Goal: Entertainment & Leisure: Browse casually

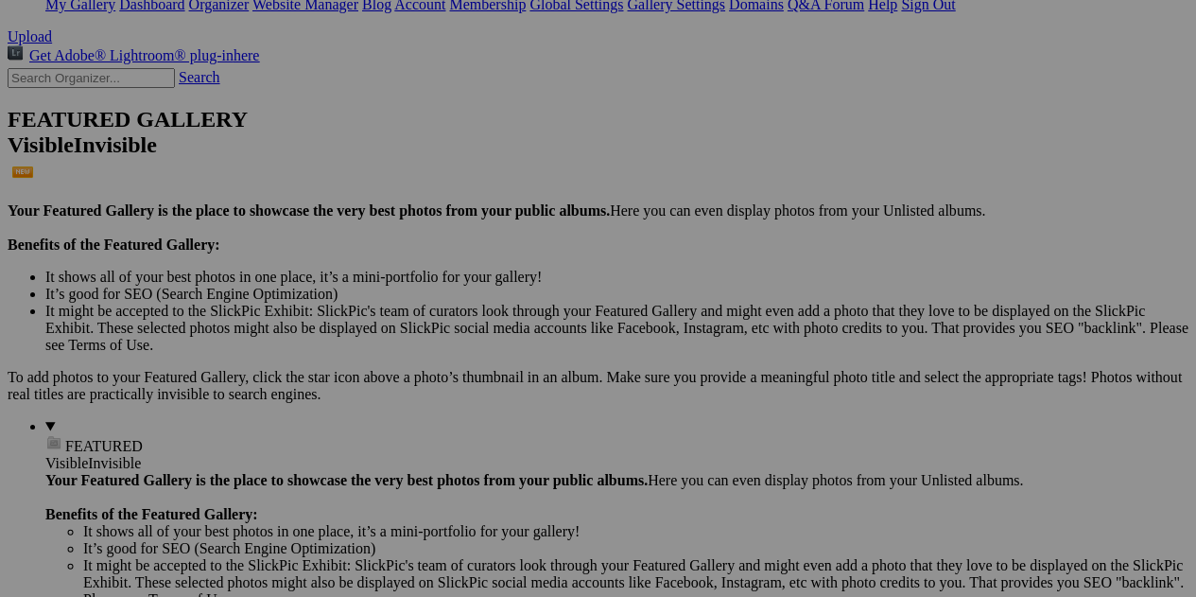
scroll to position [410, 0]
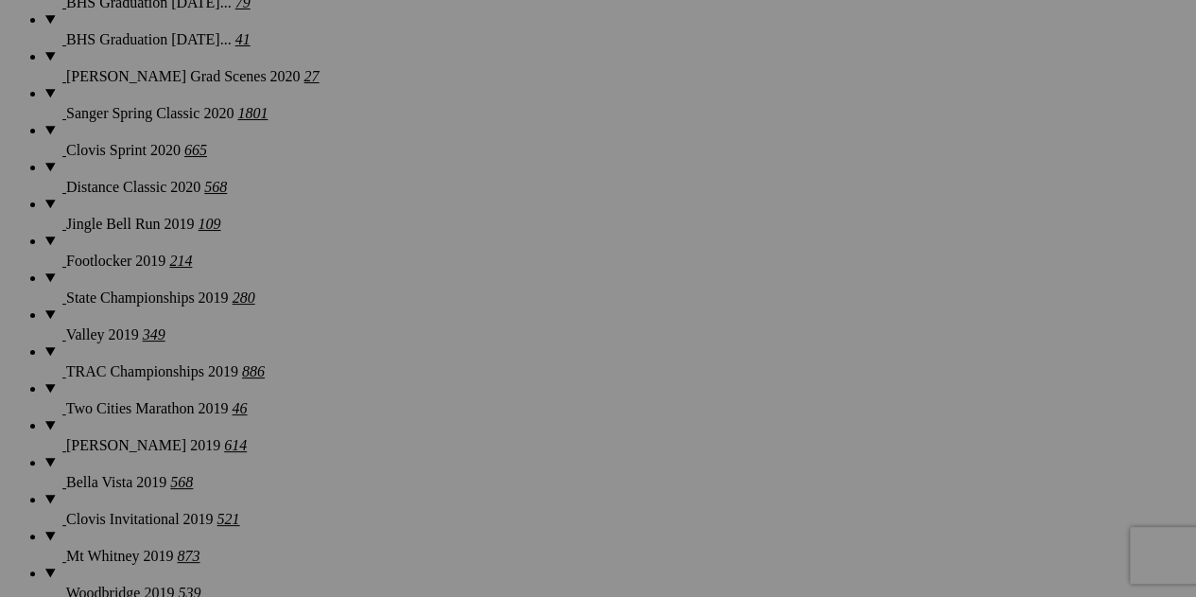
scroll to position [7535, 0]
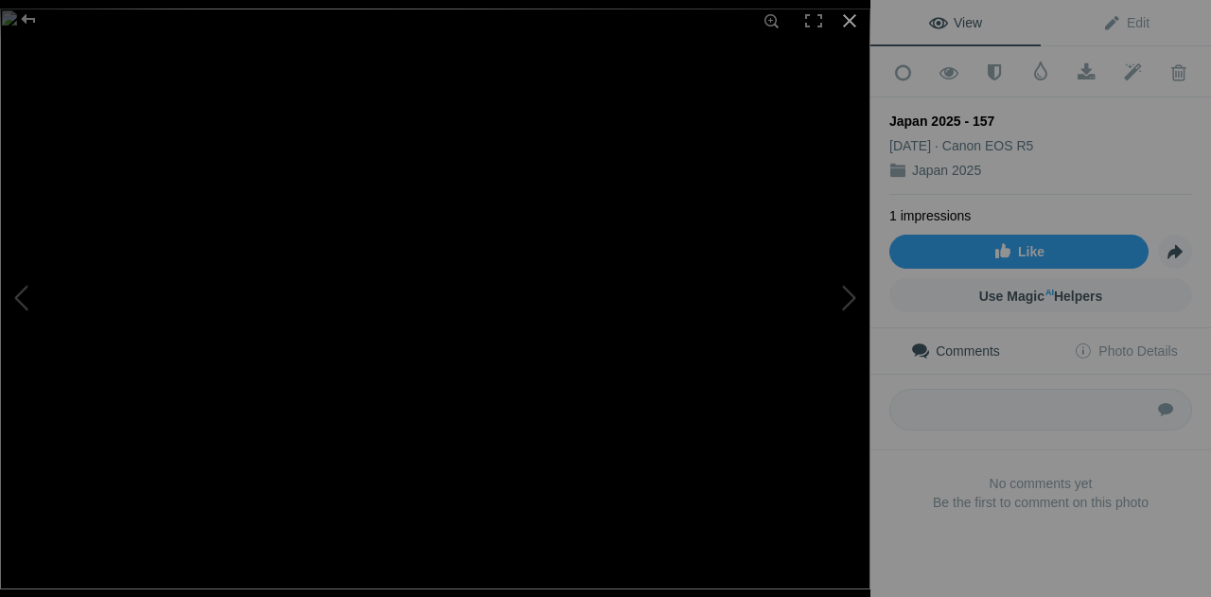
click at [849, 20] on div at bounding box center [850, 21] width 42 height 42
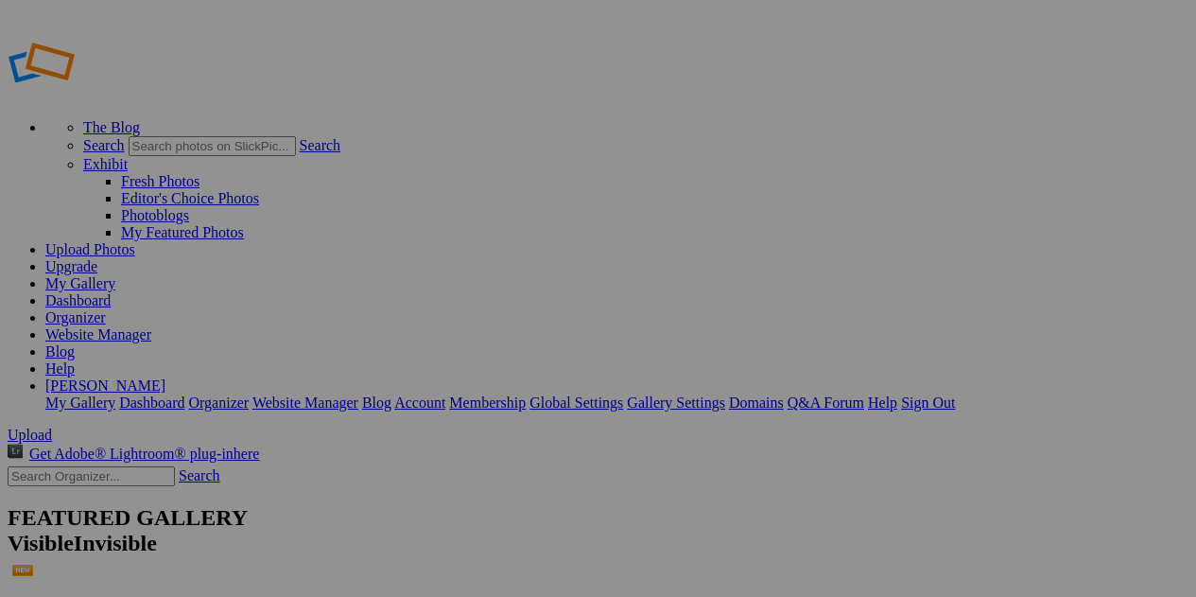
scroll to position [410, 0]
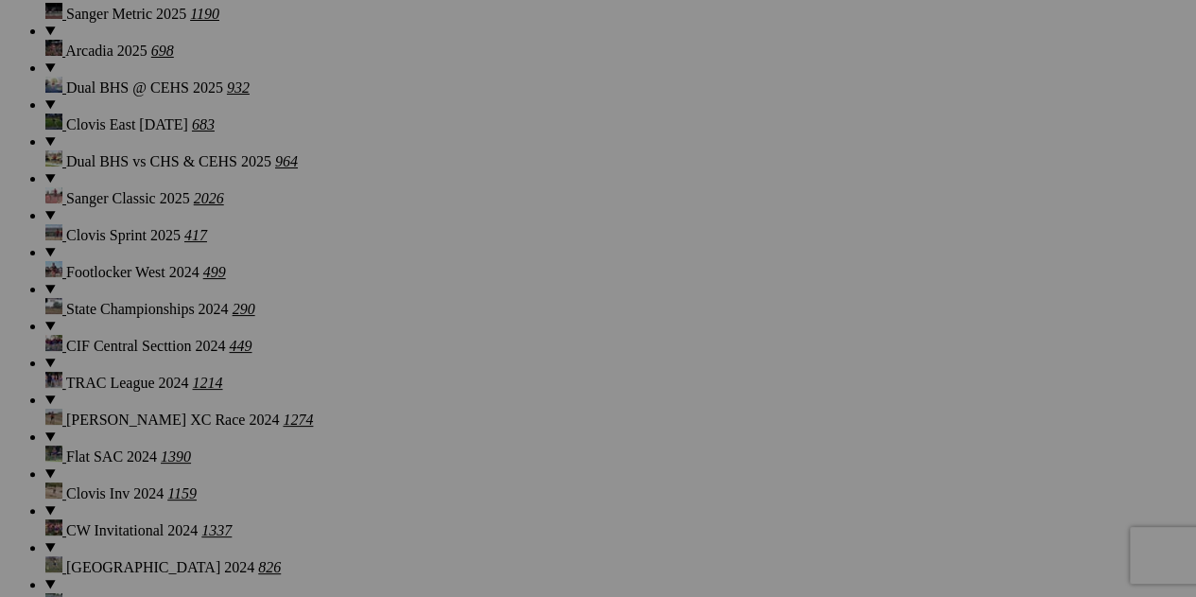
scroll to position [2175, 0]
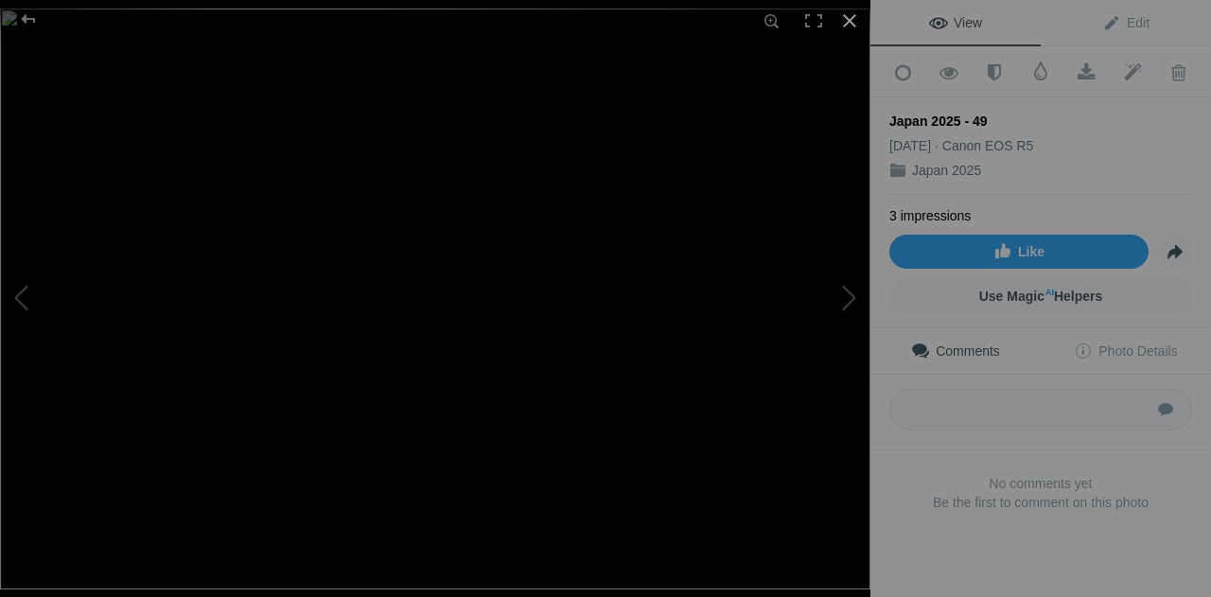
click at [850, 23] on div at bounding box center [850, 21] width 42 height 42
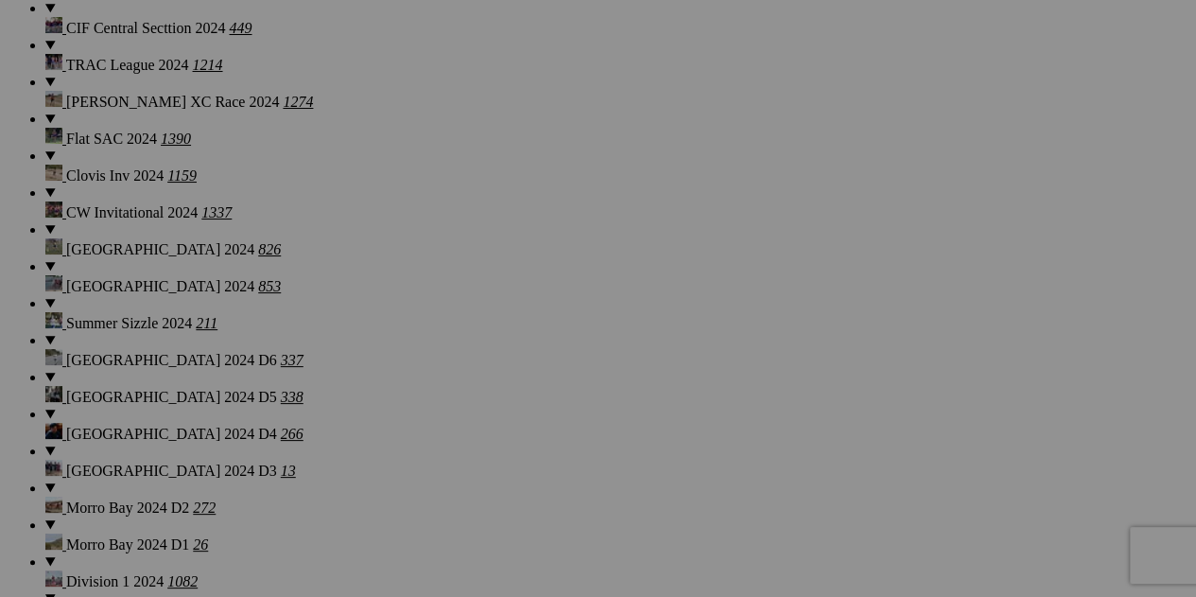
scroll to position [2554, 0]
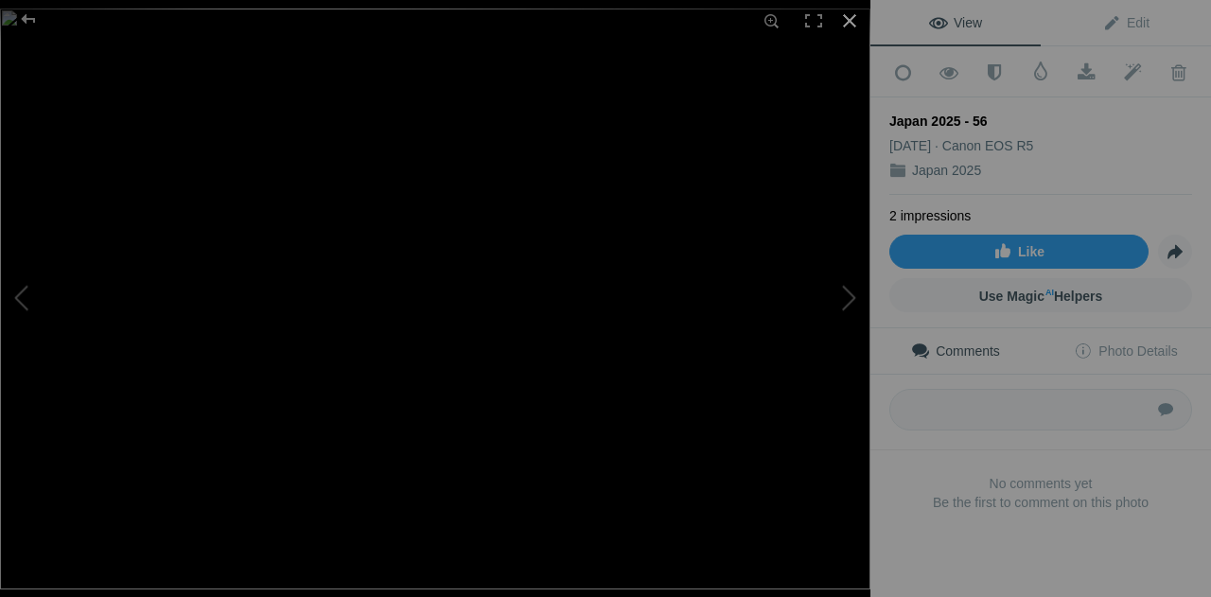
click at [859, 21] on div at bounding box center [850, 21] width 42 height 42
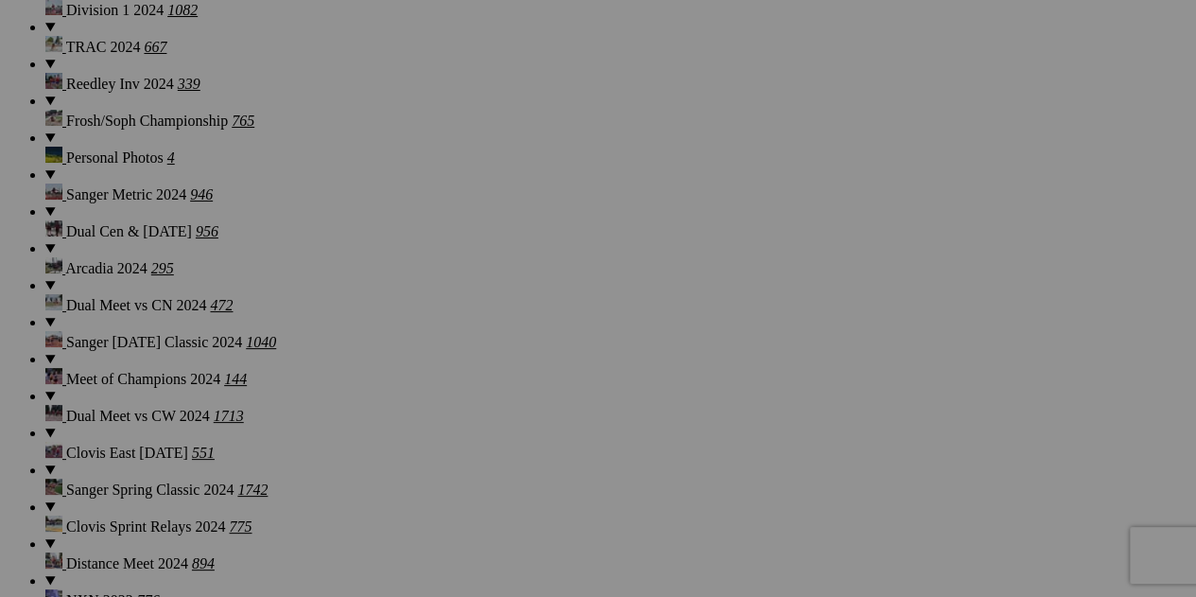
scroll to position [3089, 0]
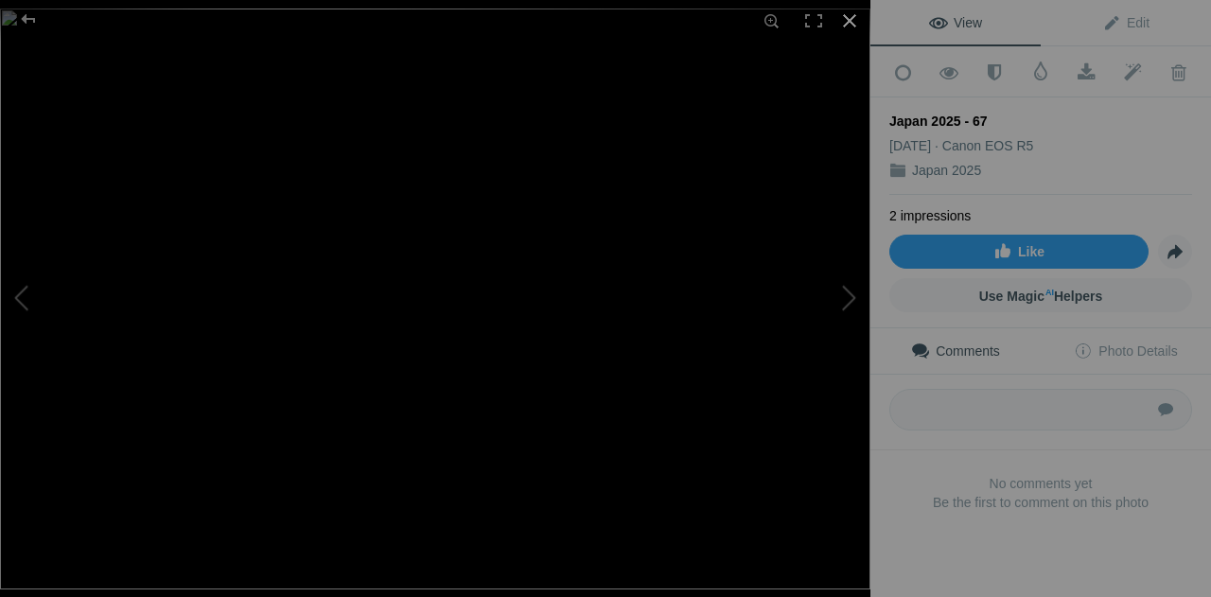
click at [846, 12] on div at bounding box center [850, 21] width 42 height 42
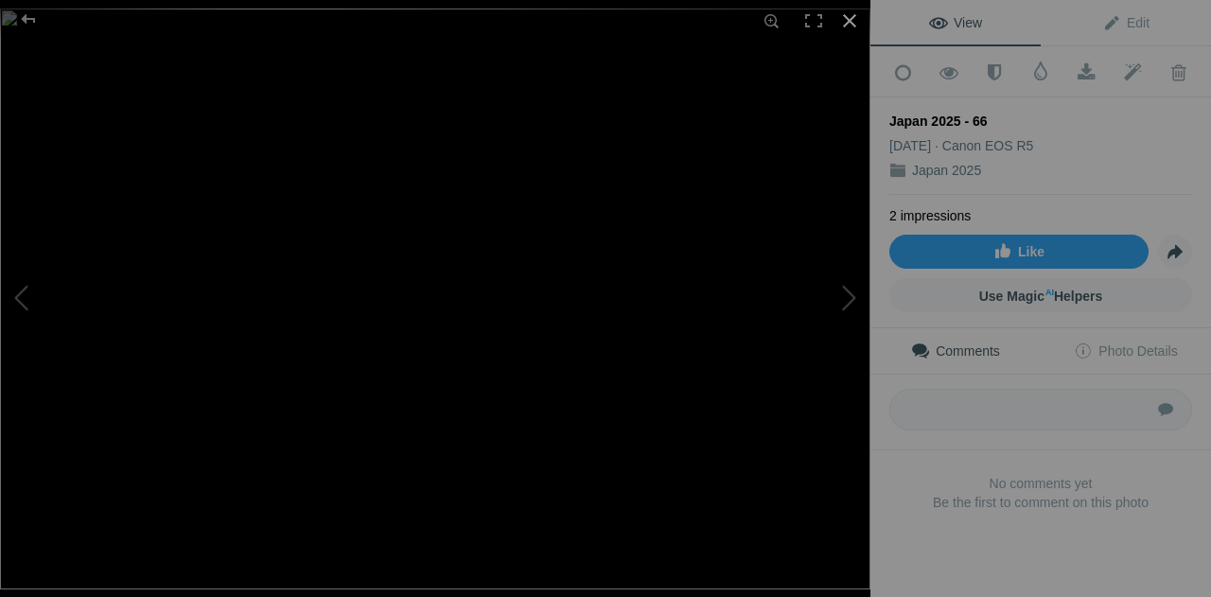
click at [847, 16] on div at bounding box center [850, 21] width 42 height 42
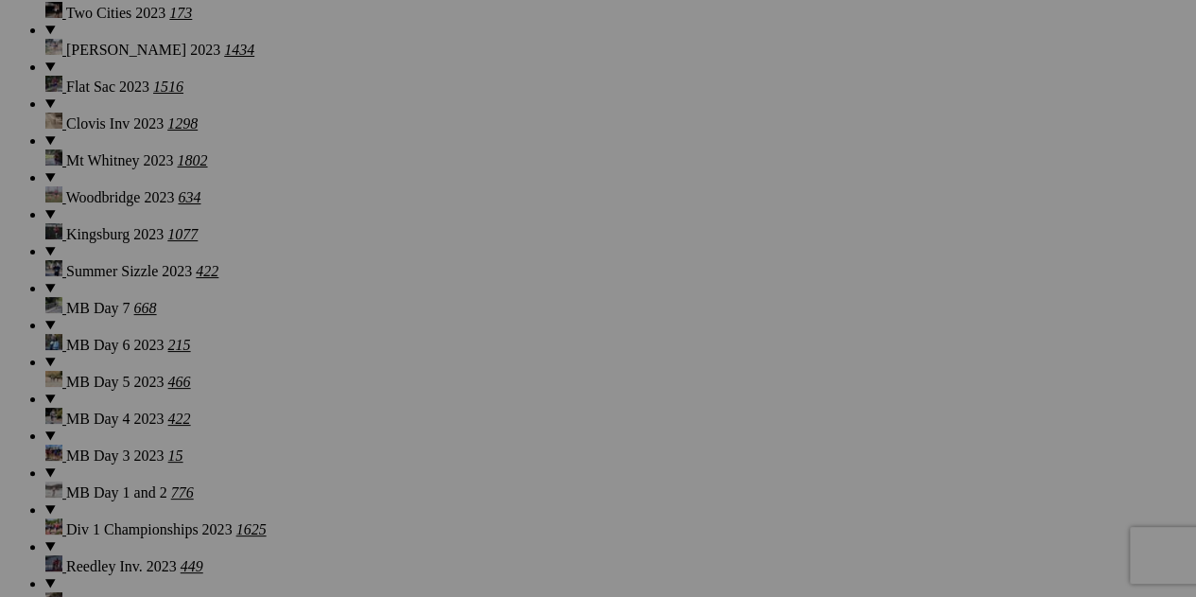
scroll to position [3846, 0]
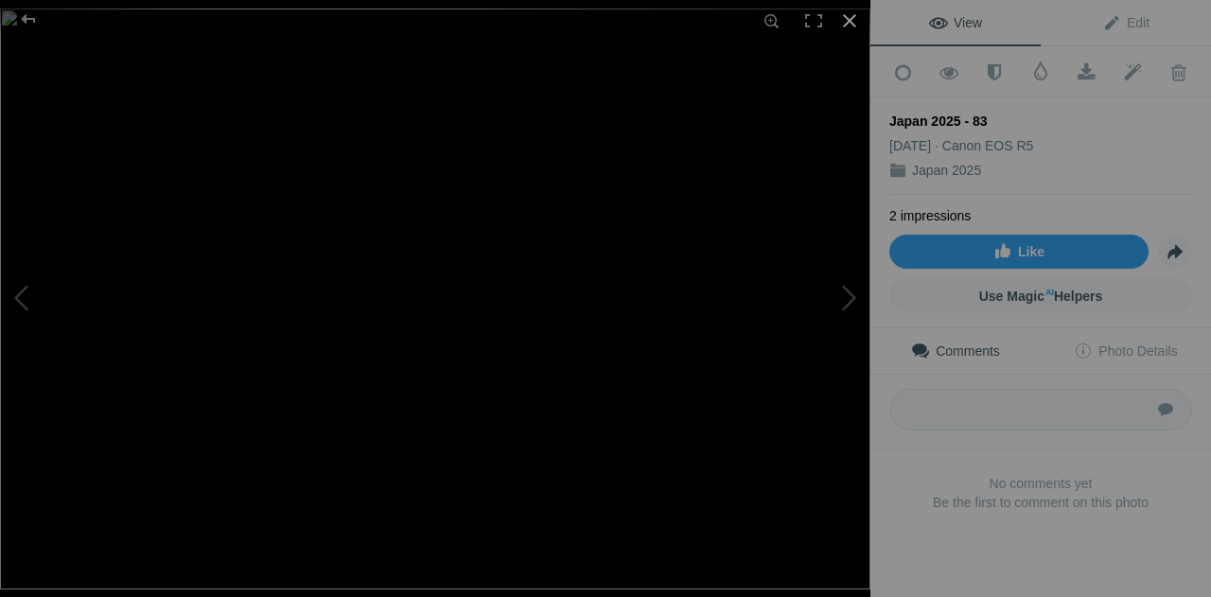
click at [861, 19] on div at bounding box center [850, 21] width 42 height 42
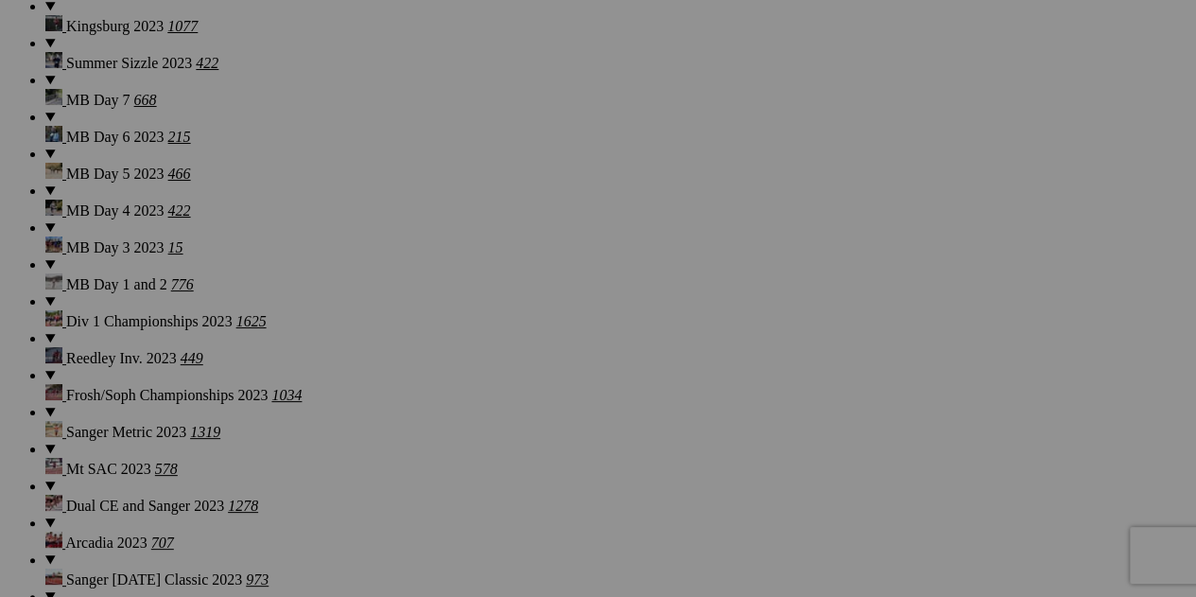
scroll to position [4067, 0]
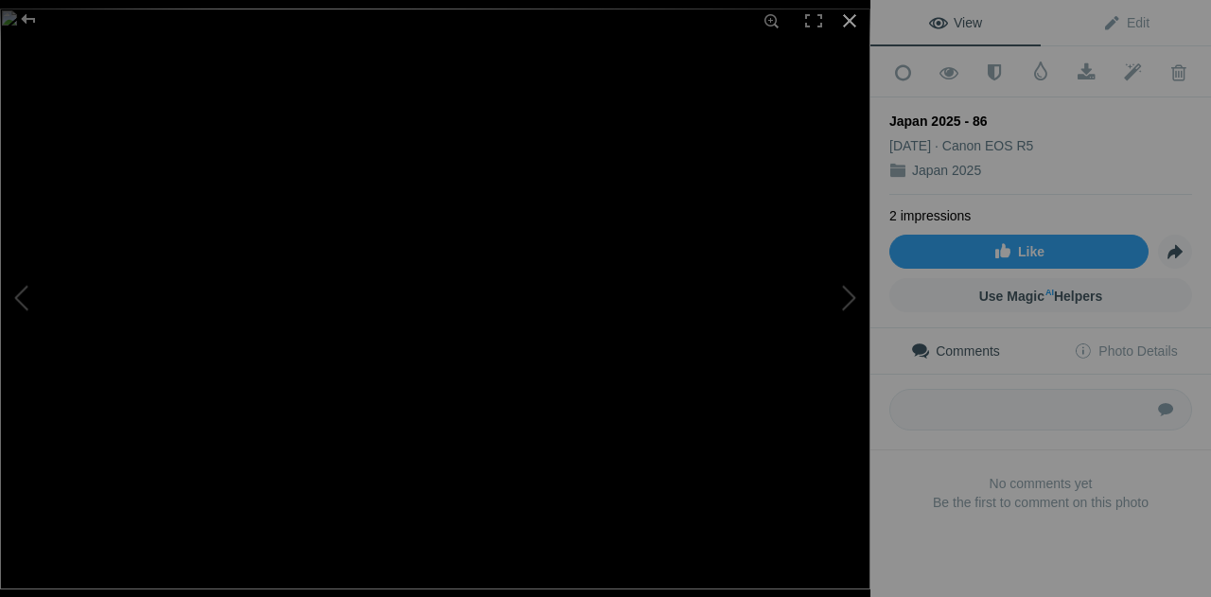
click at [844, 26] on div at bounding box center [850, 21] width 42 height 42
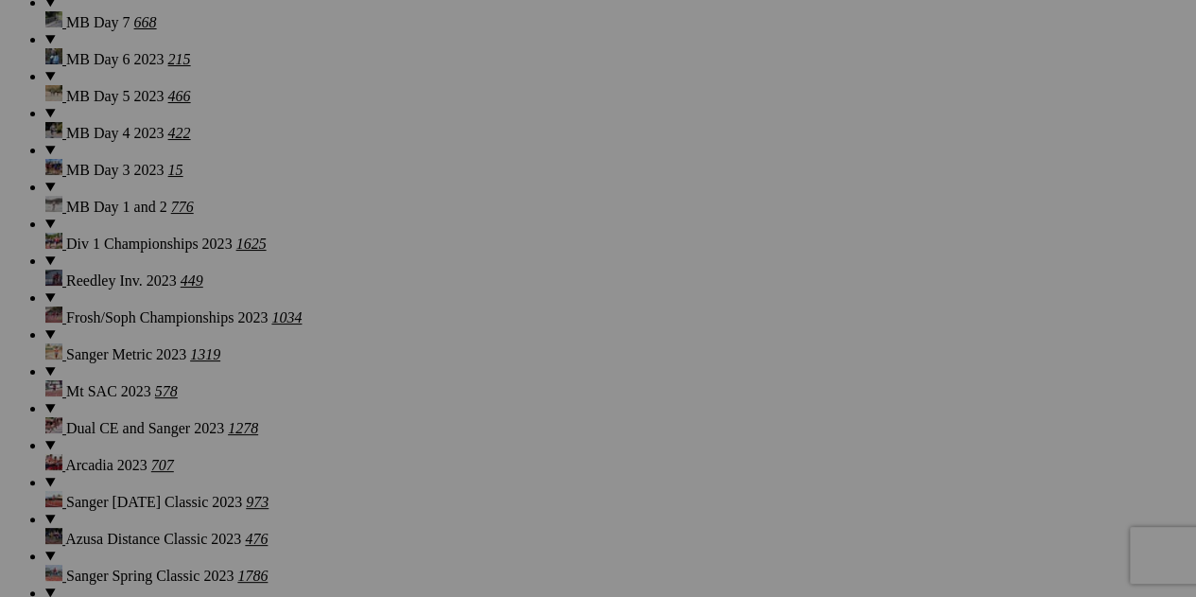
scroll to position [4130, 0]
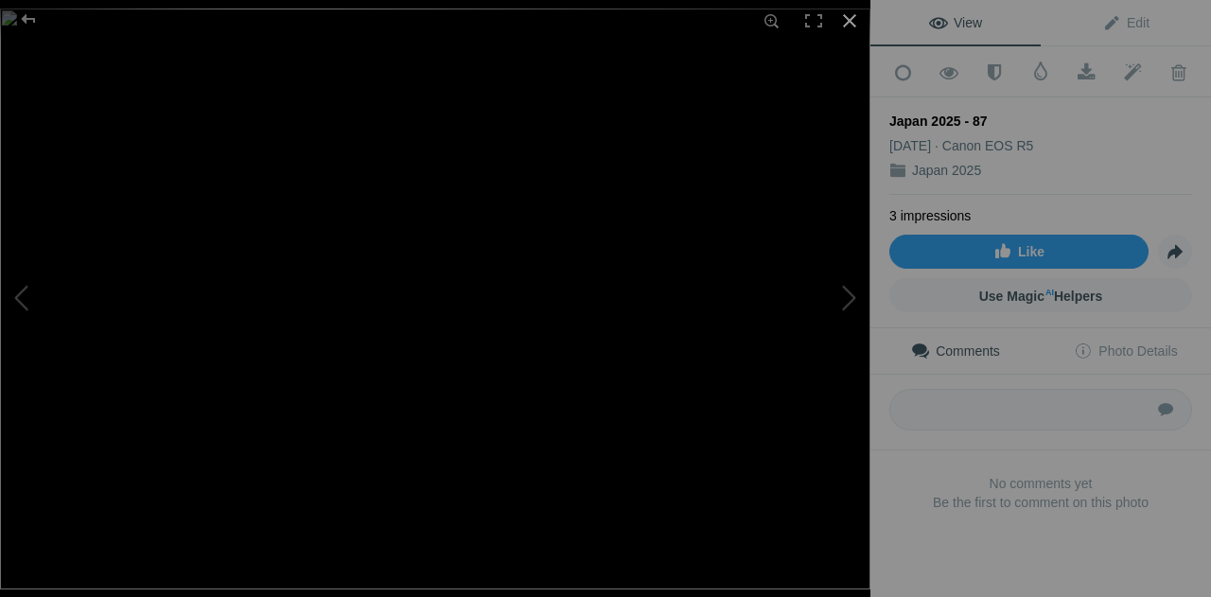
click at [848, 22] on div at bounding box center [850, 21] width 42 height 42
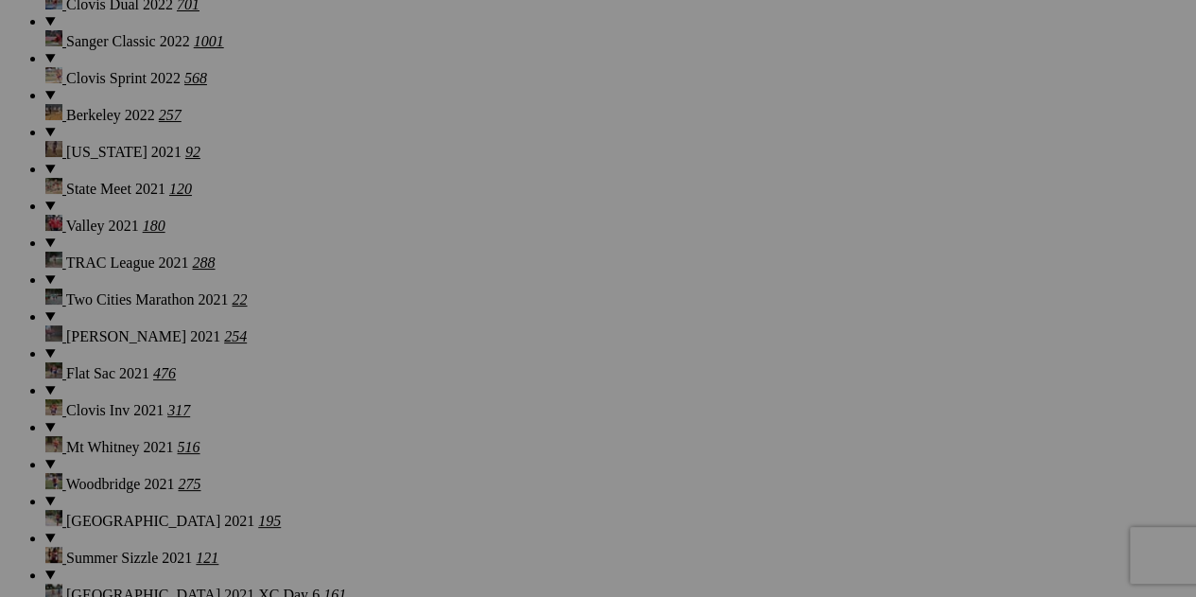
scroll to position [5832, 0]
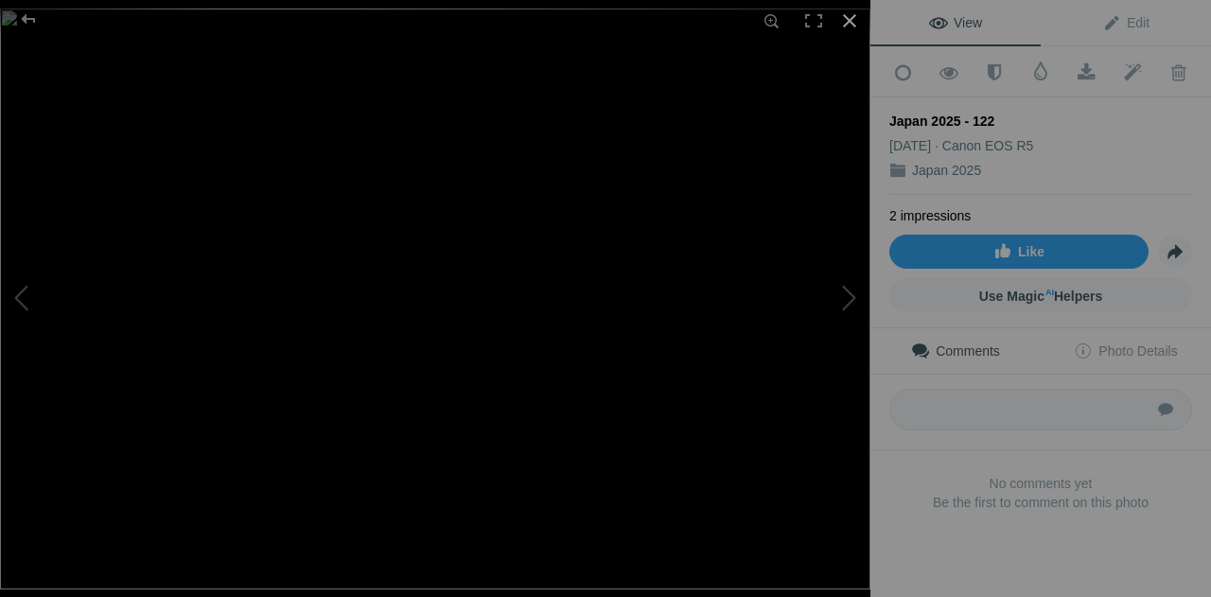
click at [849, 16] on div at bounding box center [850, 21] width 42 height 42
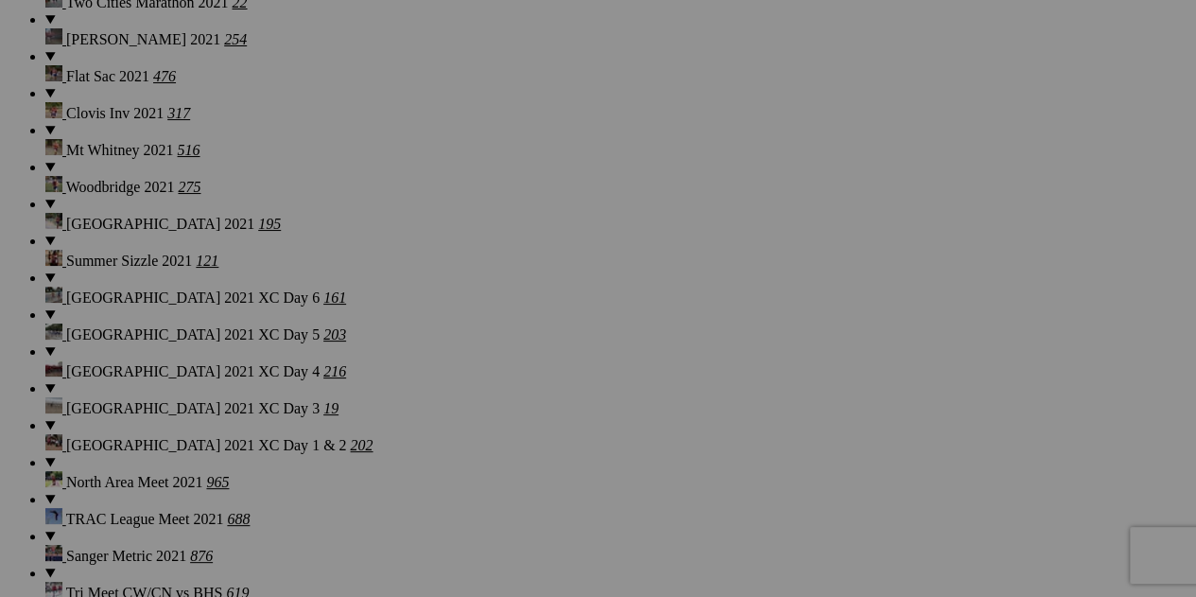
scroll to position [6116, 0]
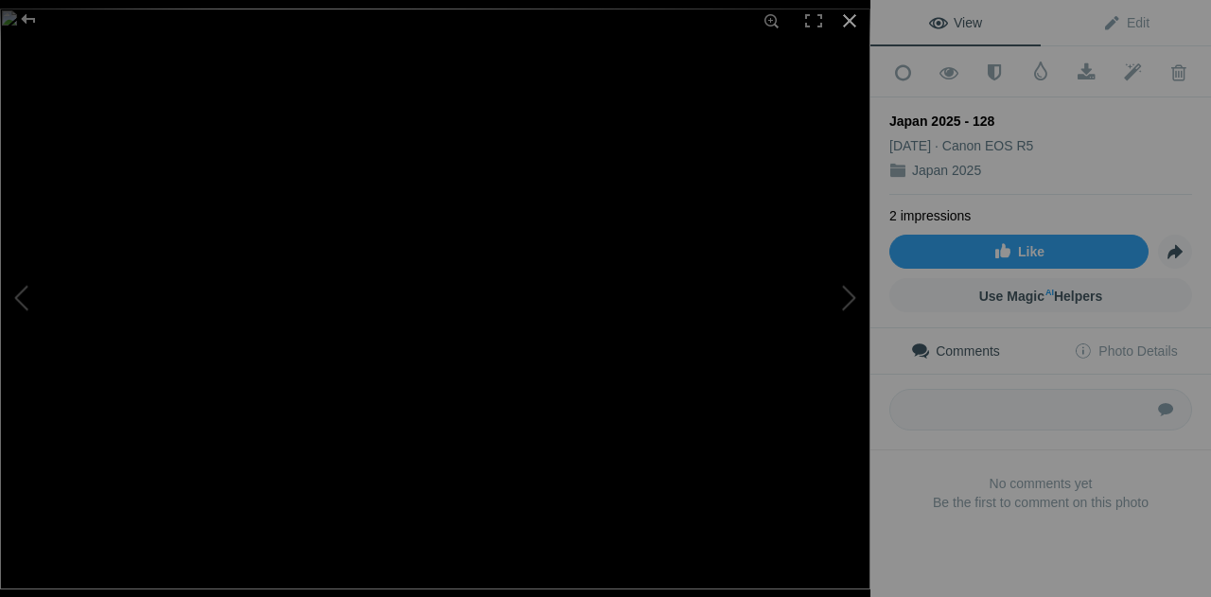
click at [851, 16] on div at bounding box center [850, 21] width 42 height 42
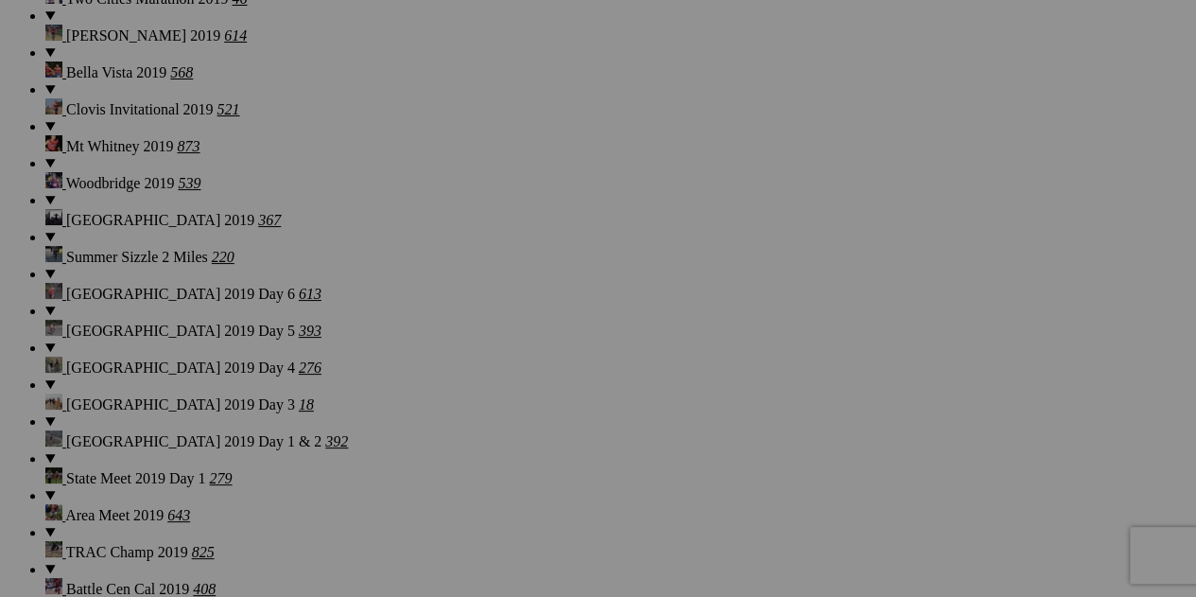
scroll to position [7913, 0]
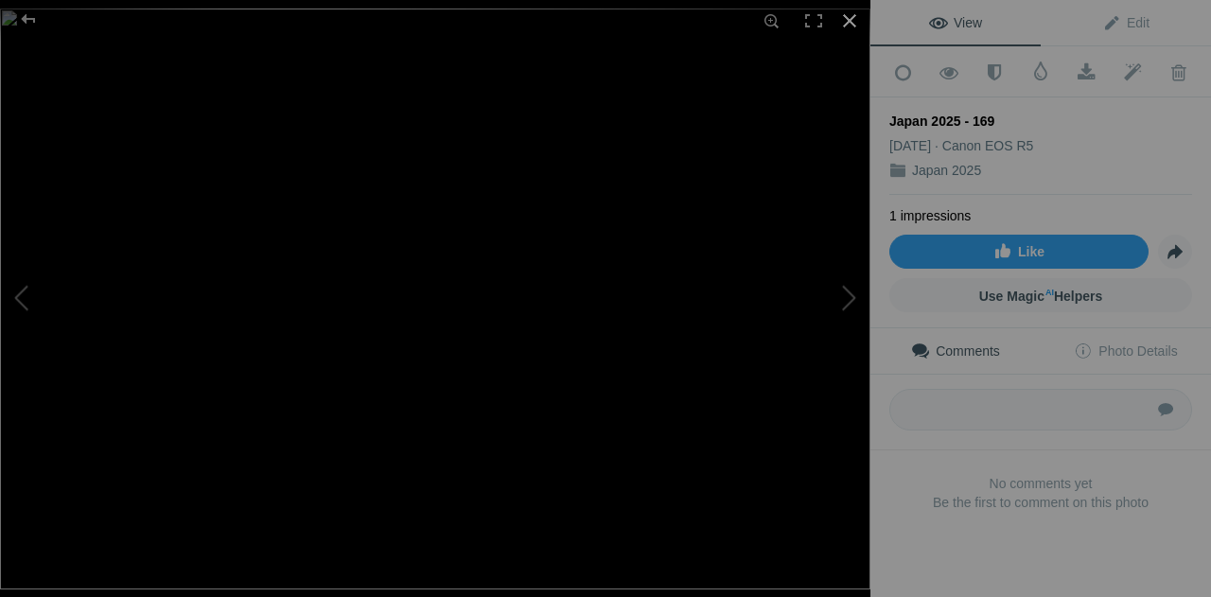
click at [855, 24] on div at bounding box center [850, 21] width 42 height 42
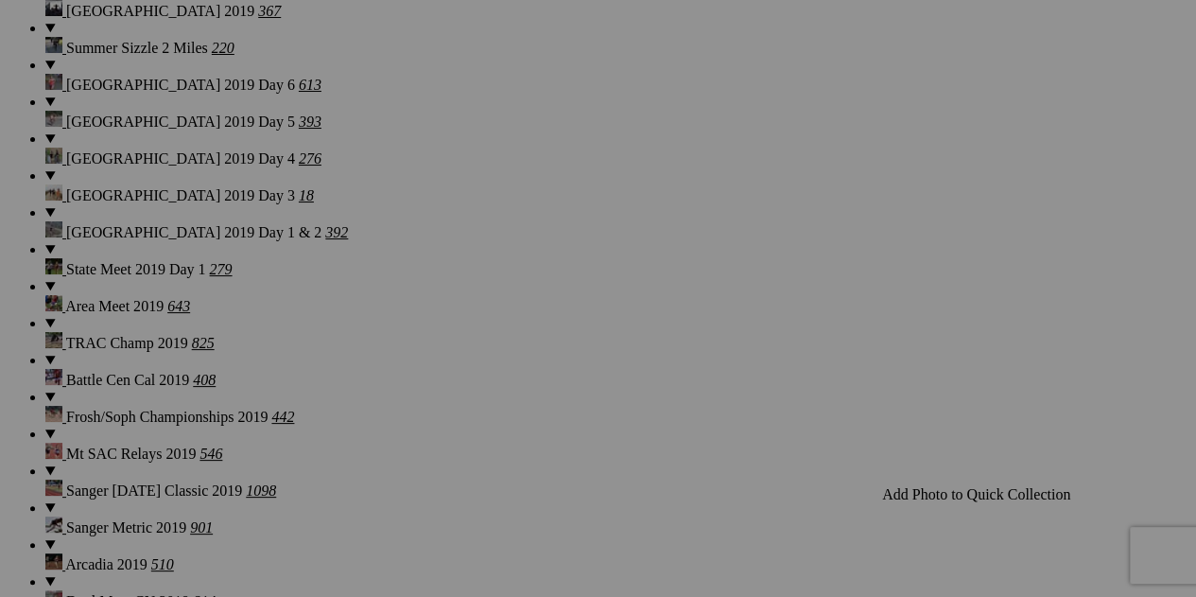
scroll to position [8165, 0]
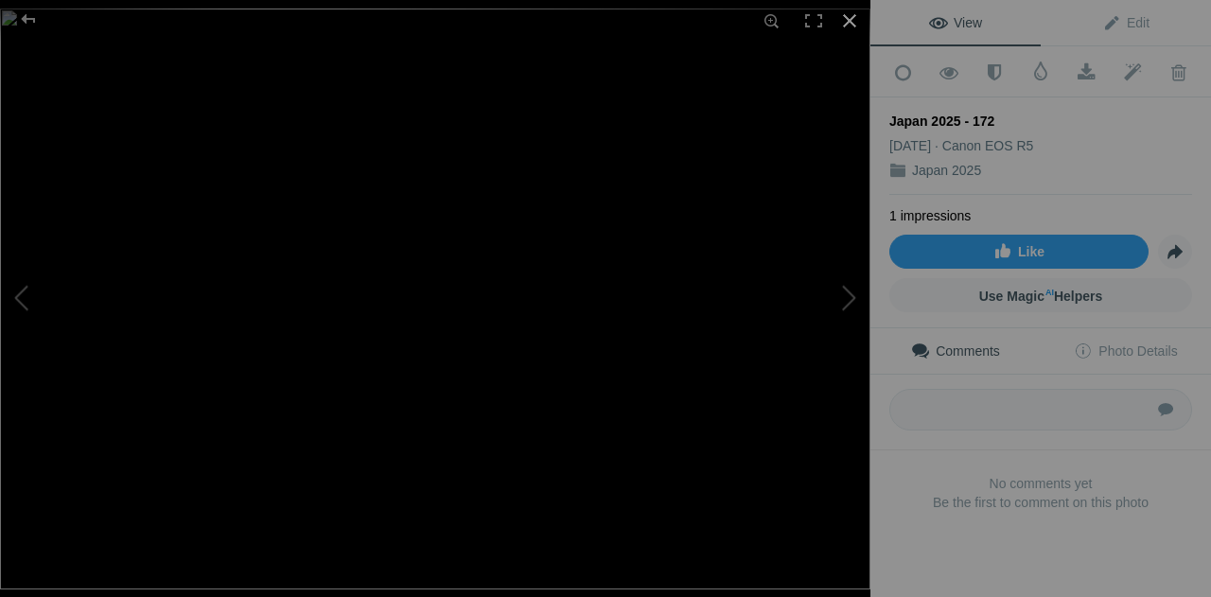
click at [853, 20] on div at bounding box center [850, 21] width 42 height 42
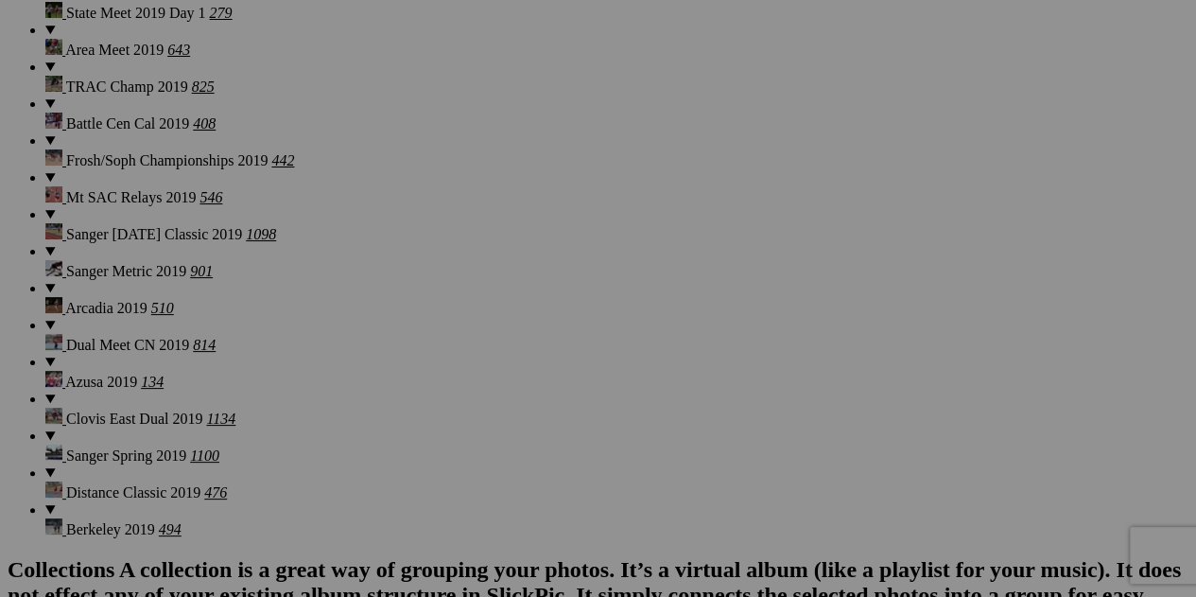
scroll to position [8418, 0]
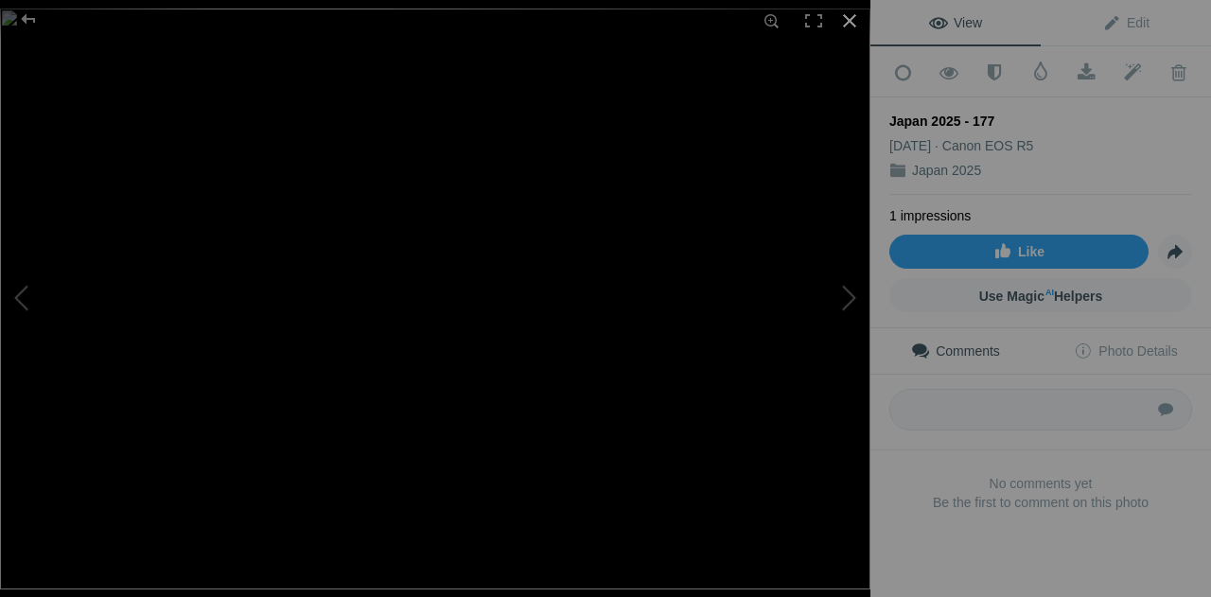
click at [845, 27] on div at bounding box center [850, 21] width 42 height 42
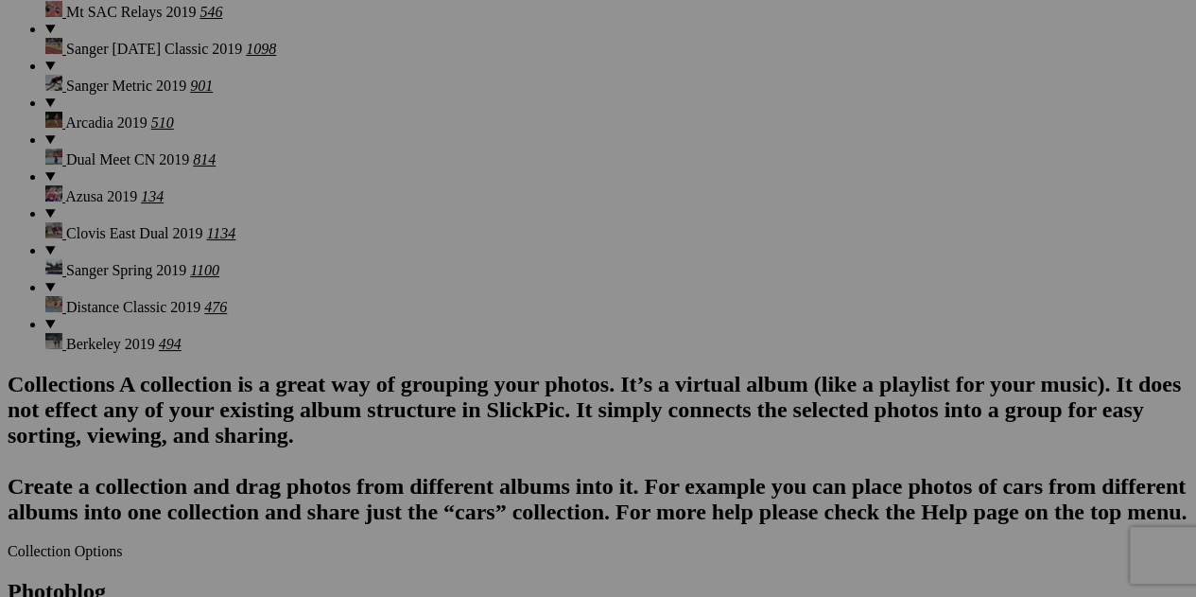
scroll to position [8607, 0]
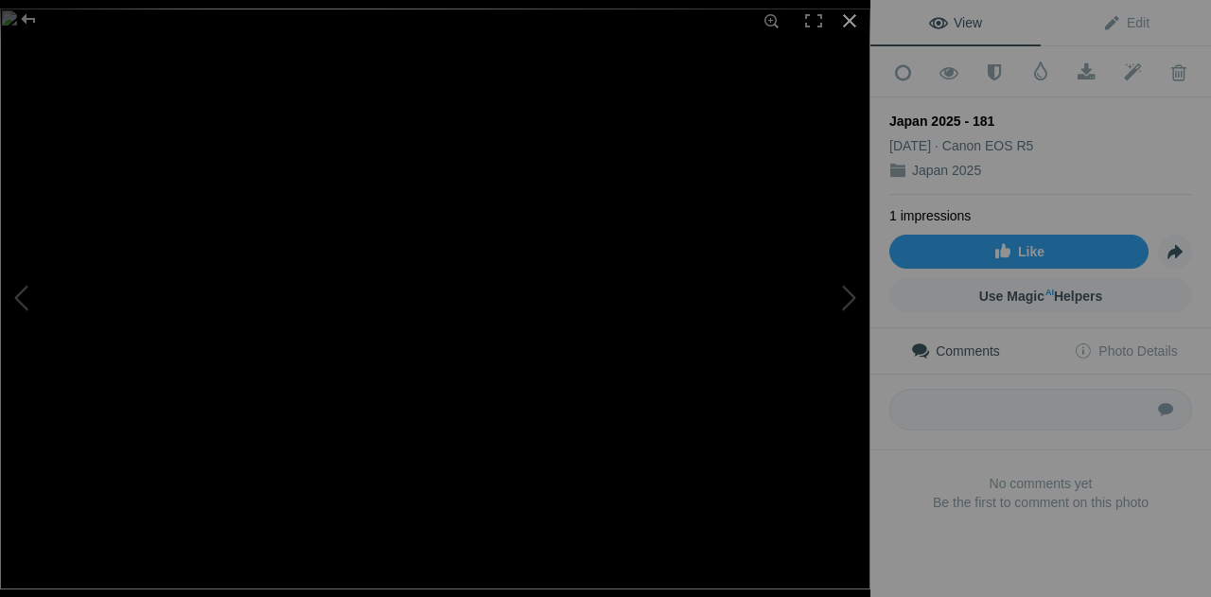
click at [851, 22] on div at bounding box center [850, 21] width 42 height 42
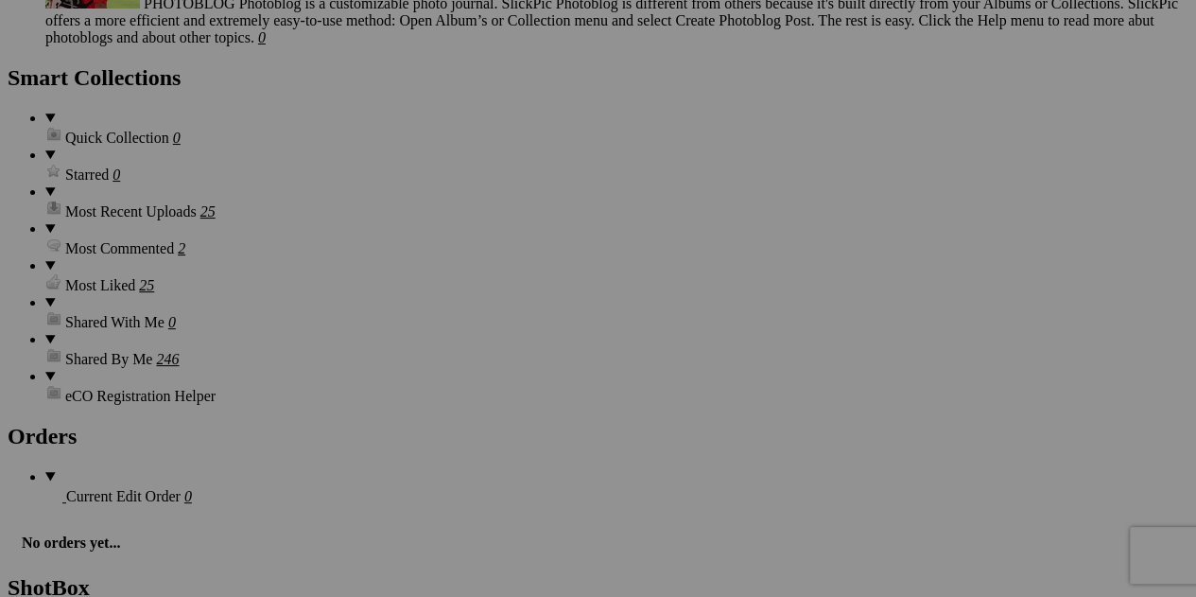
scroll to position [9332, 0]
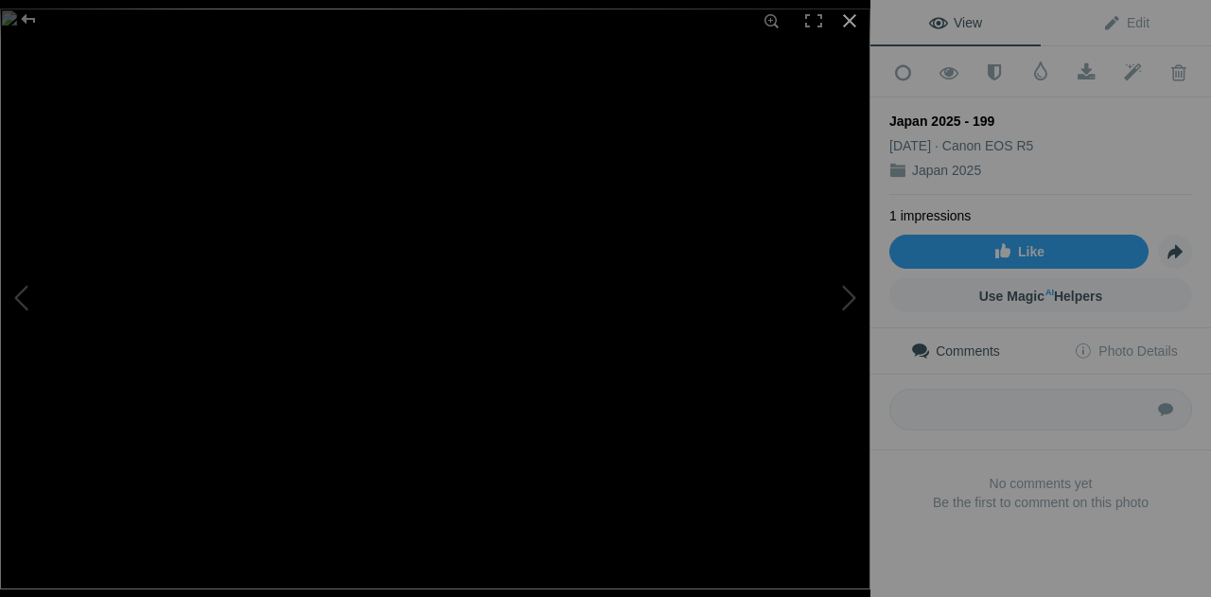
click at [847, 26] on div at bounding box center [850, 21] width 42 height 42
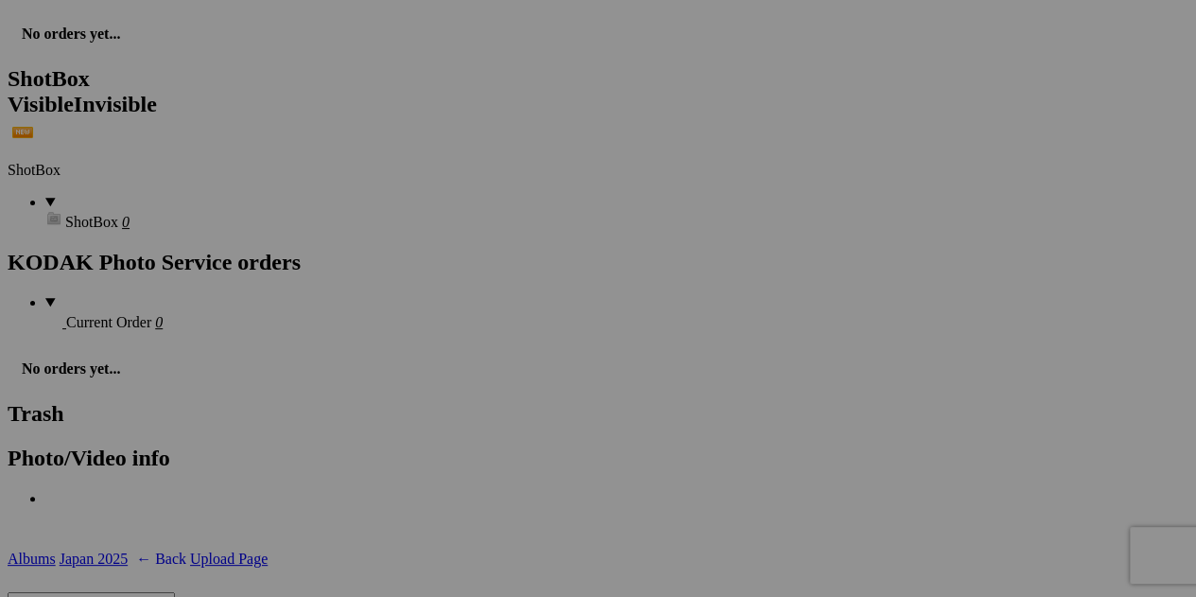
scroll to position [9837, 0]
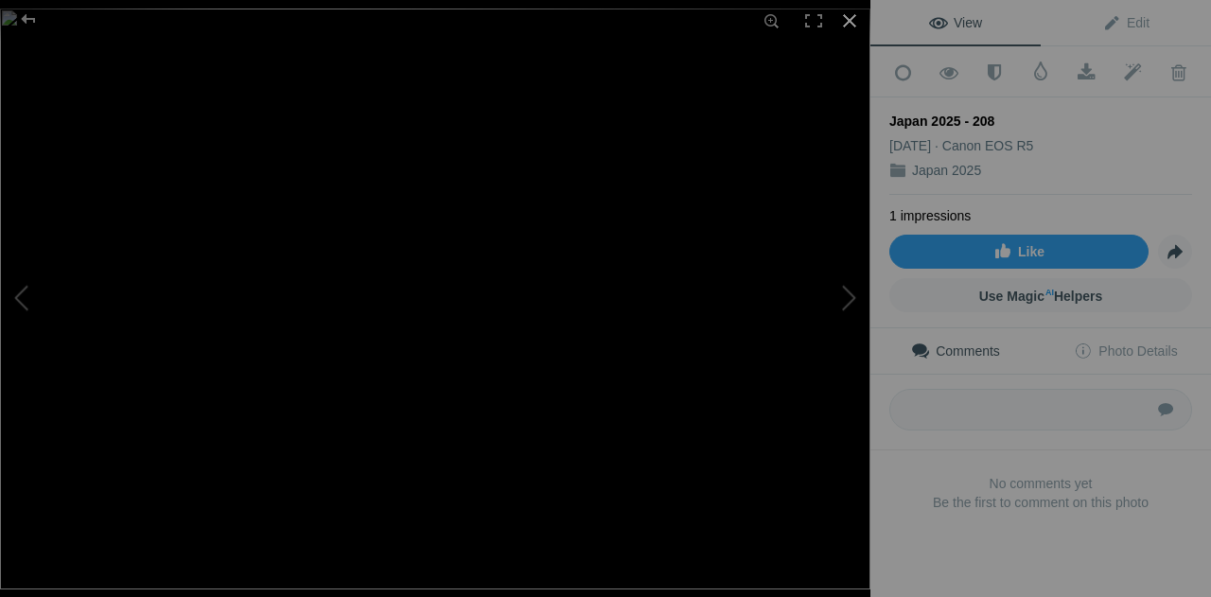
click at [839, 16] on div at bounding box center [850, 21] width 42 height 42
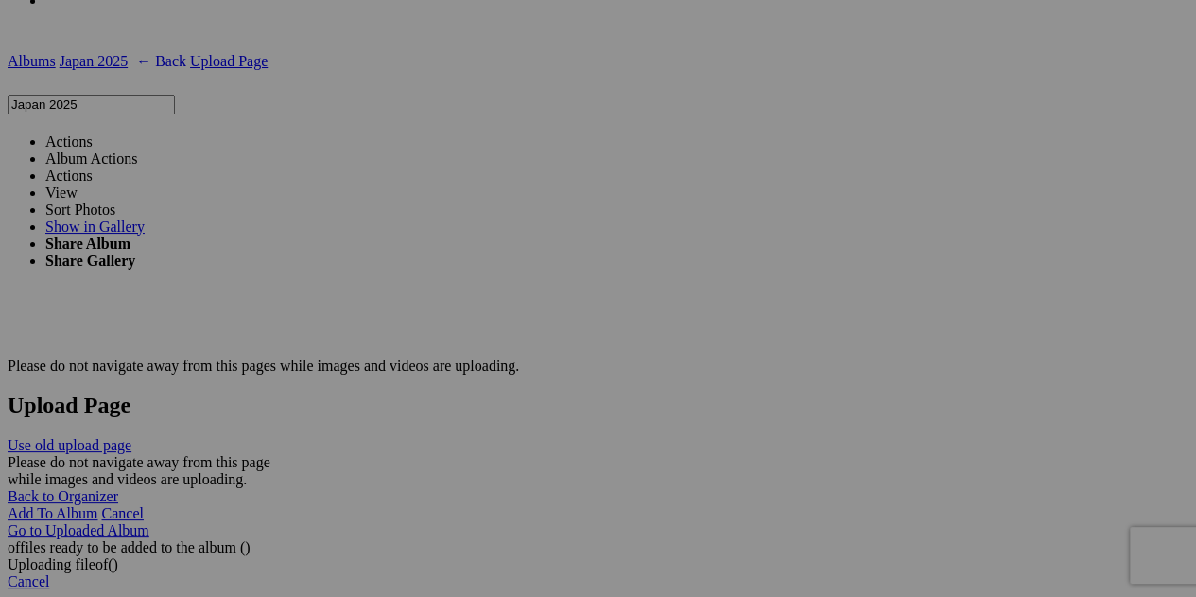
scroll to position [10341, 0]
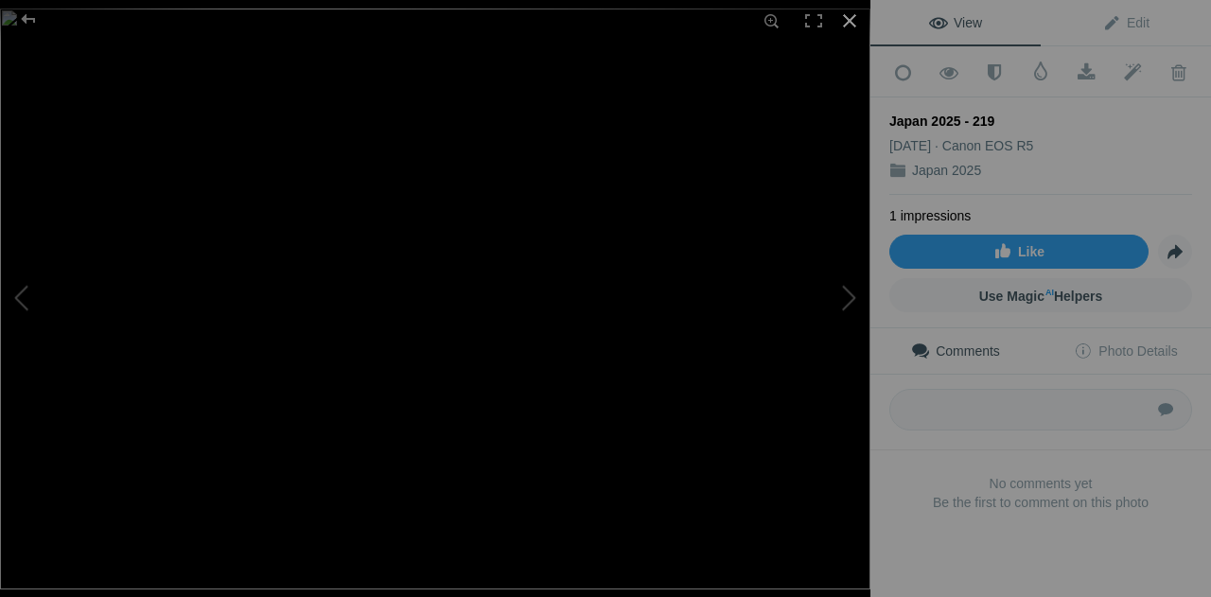
click at [852, 26] on div at bounding box center [850, 21] width 42 height 42
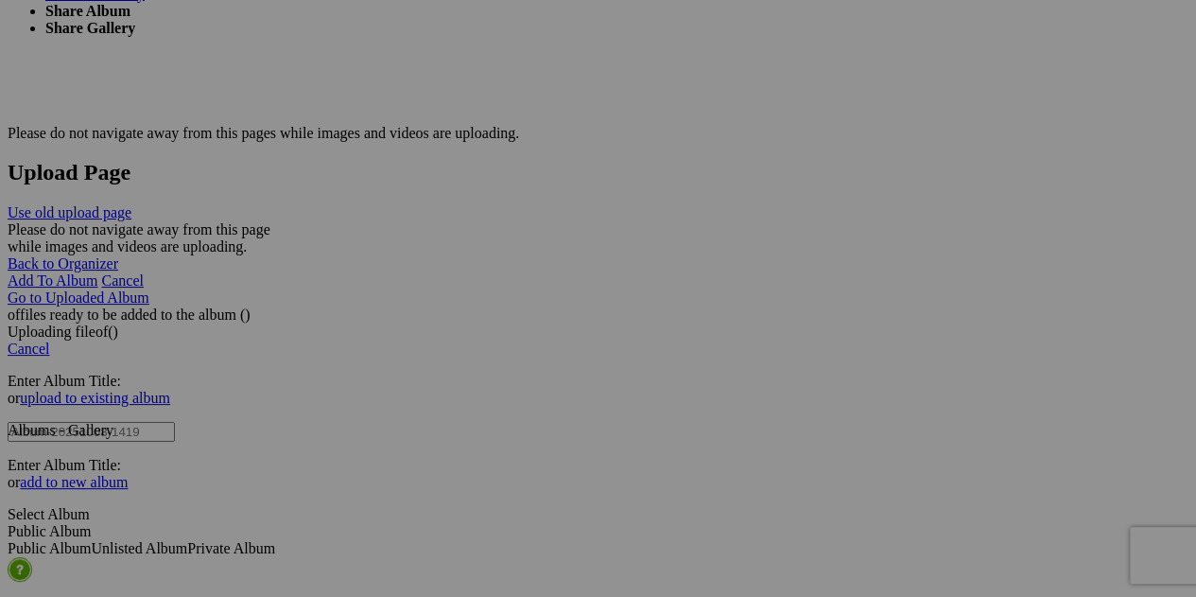
scroll to position [10593, 0]
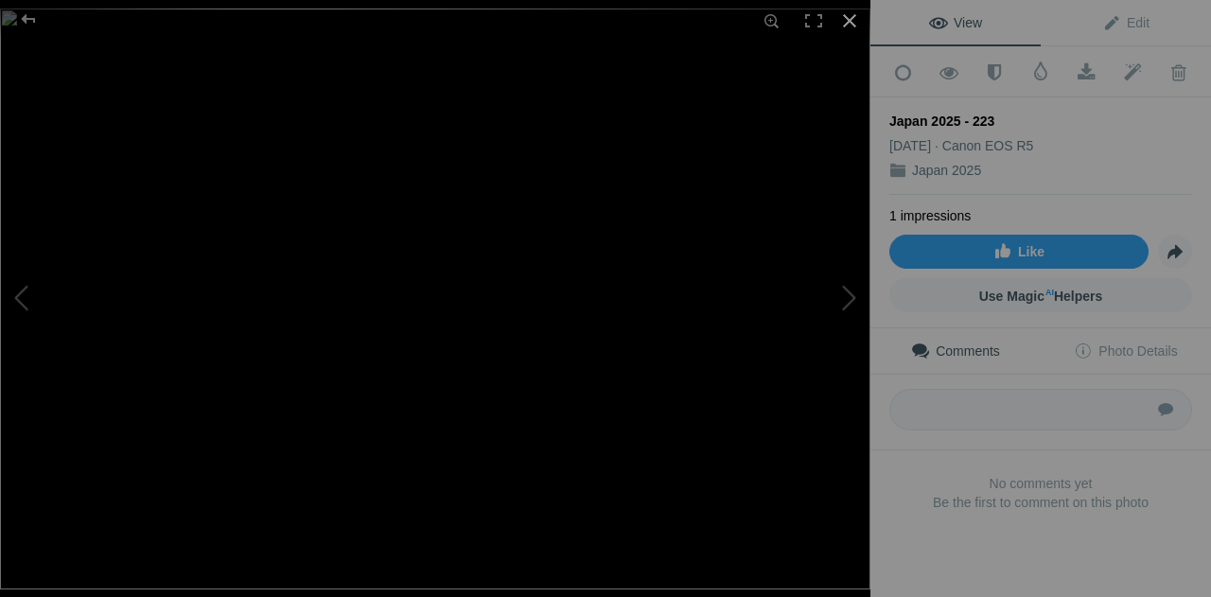
click at [853, 16] on div at bounding box center [850, 21] width 42 height 42
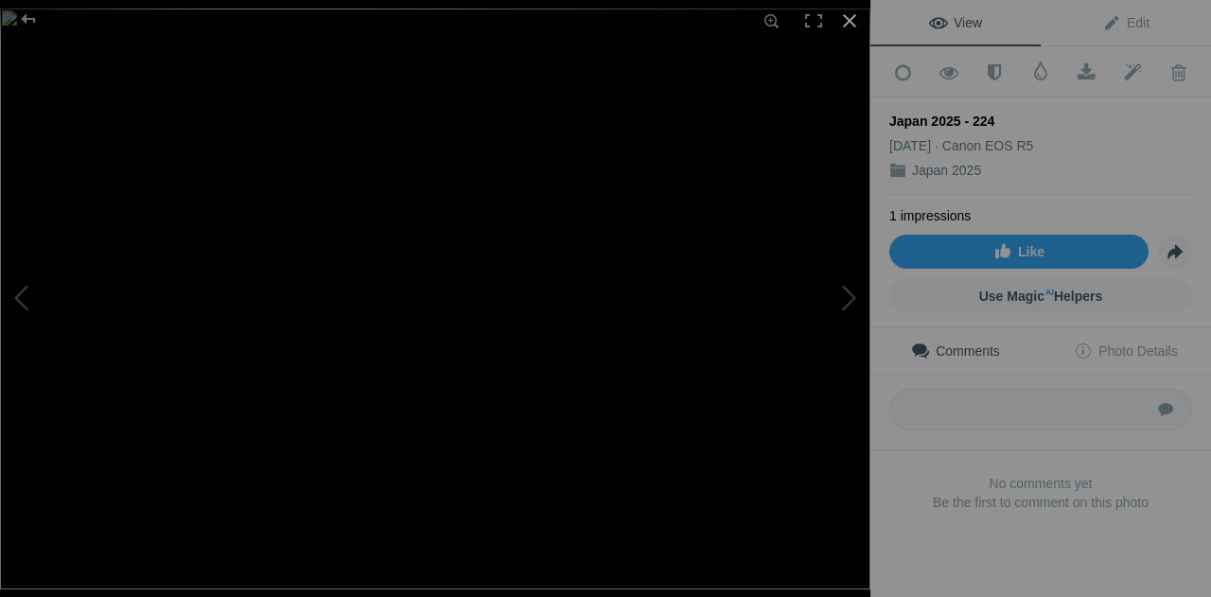
click at [853, 23] on div at bounding box center [850, 21] width 42 height 42
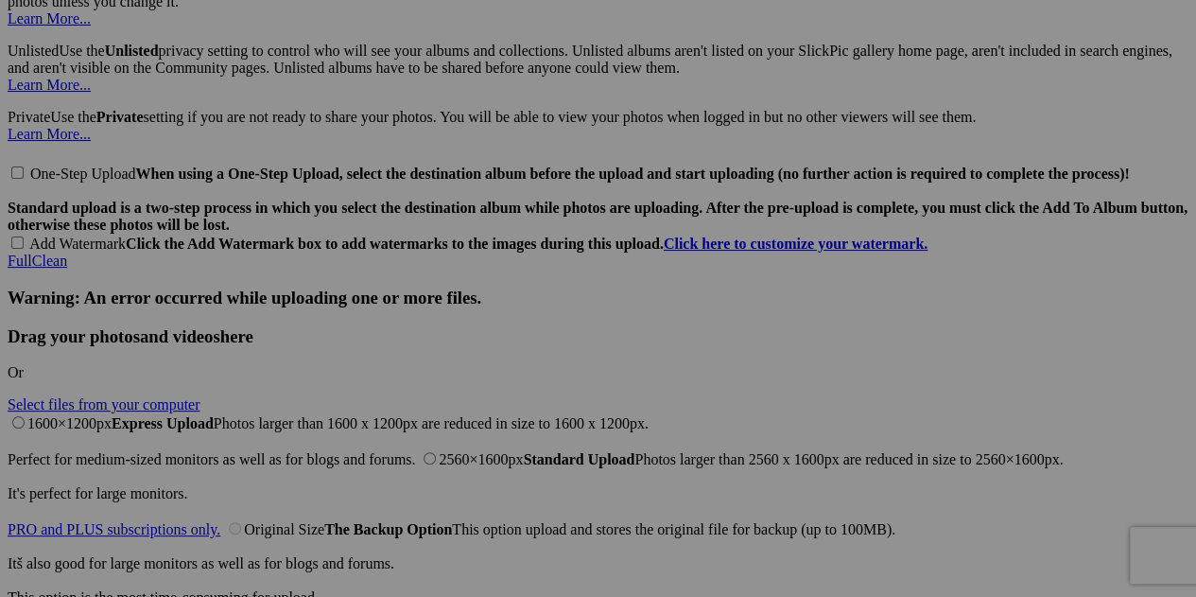
scroll to position [11192, 0]
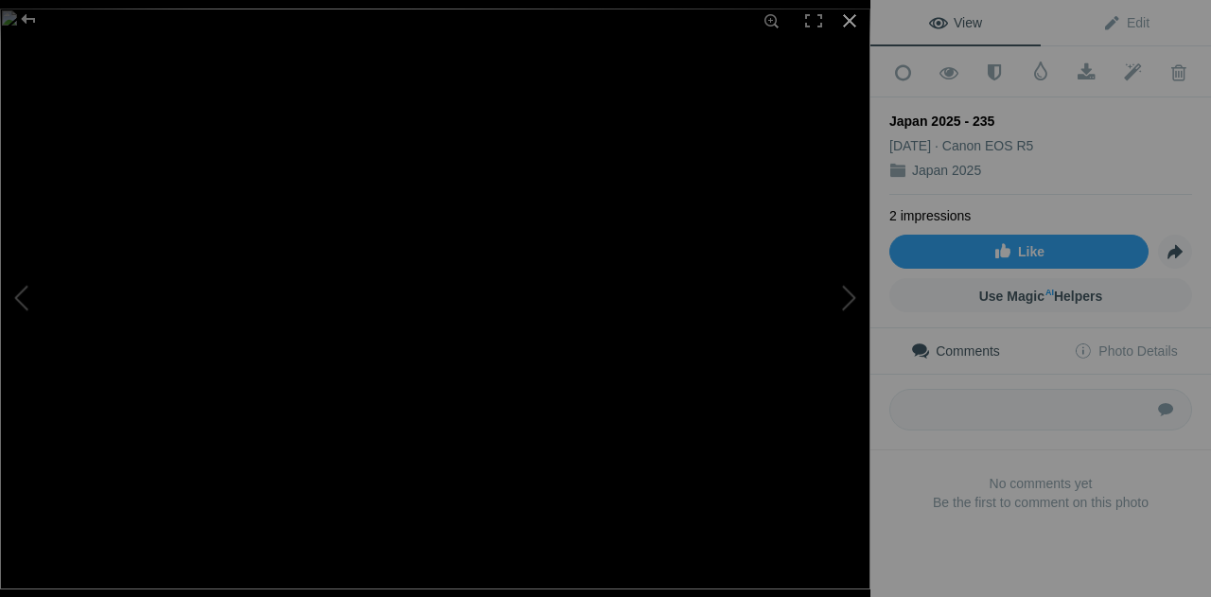
click at [846, 18] on div at bounding box center [850, 21] width 42 height 42
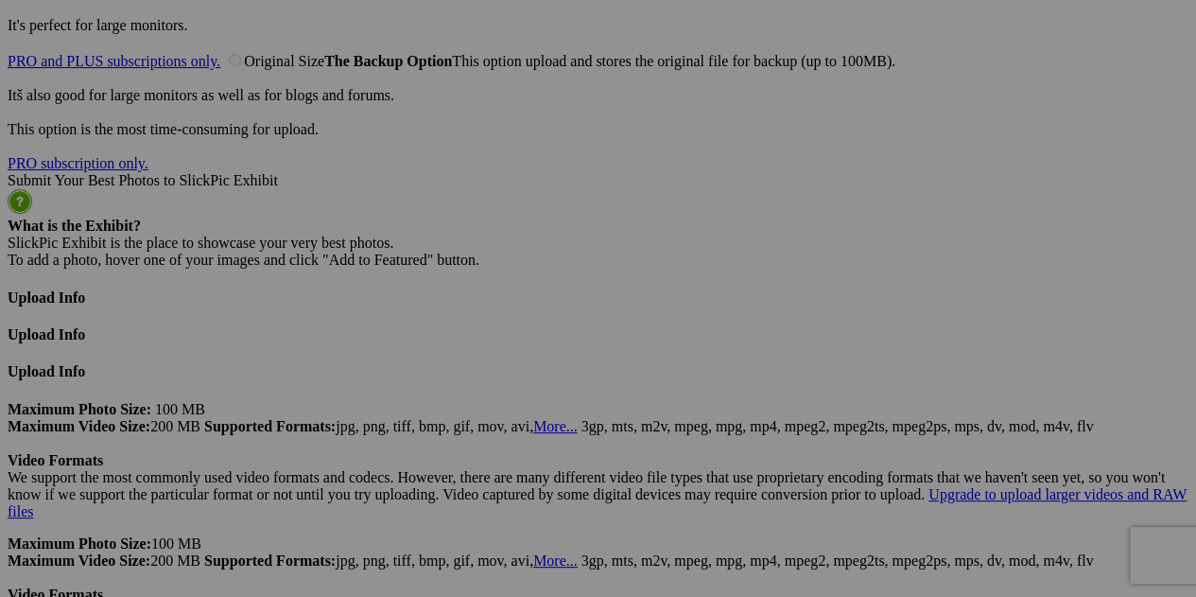
scroll to position [11665, 0]
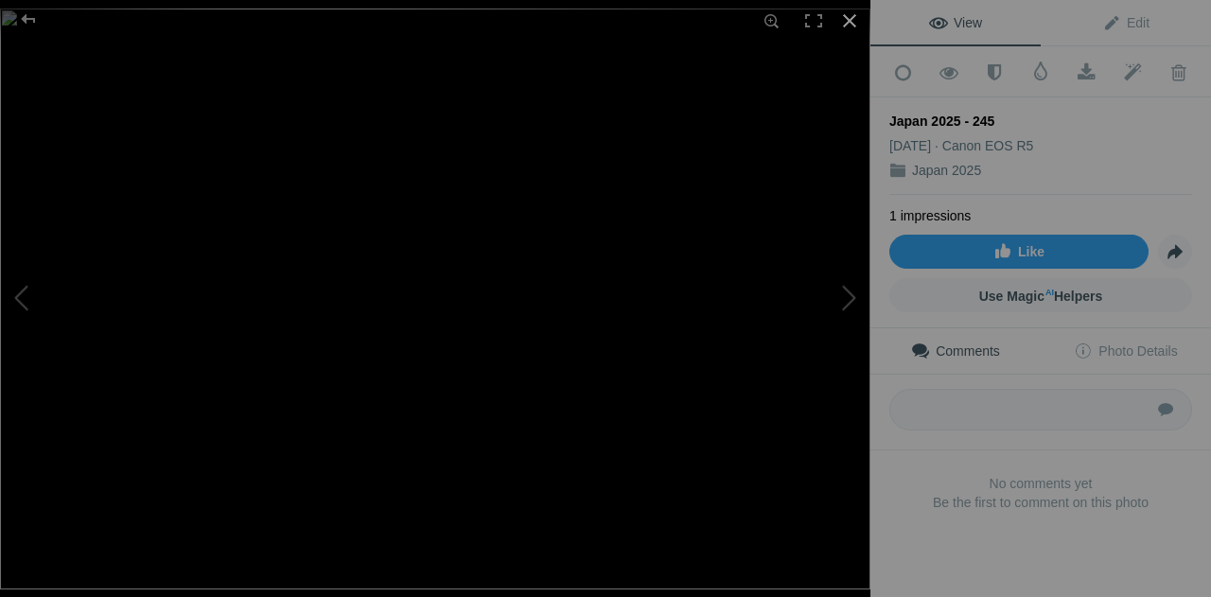
click at [849, 20] on div at bounding box center [850, 21] width 42 height 42
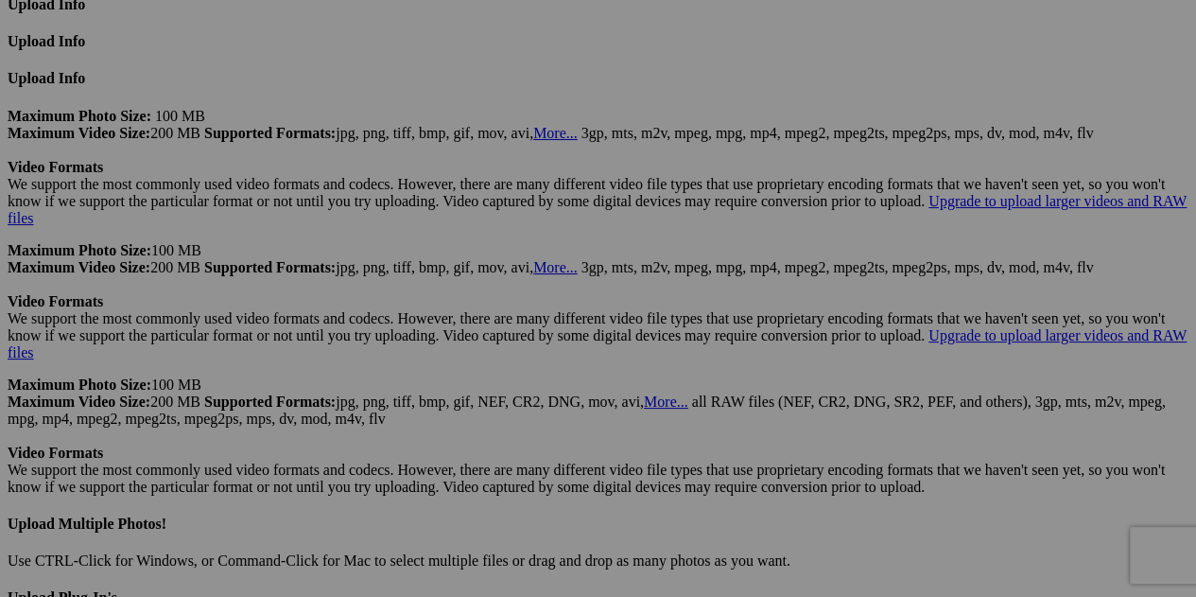
scroll to position [11949, 0]
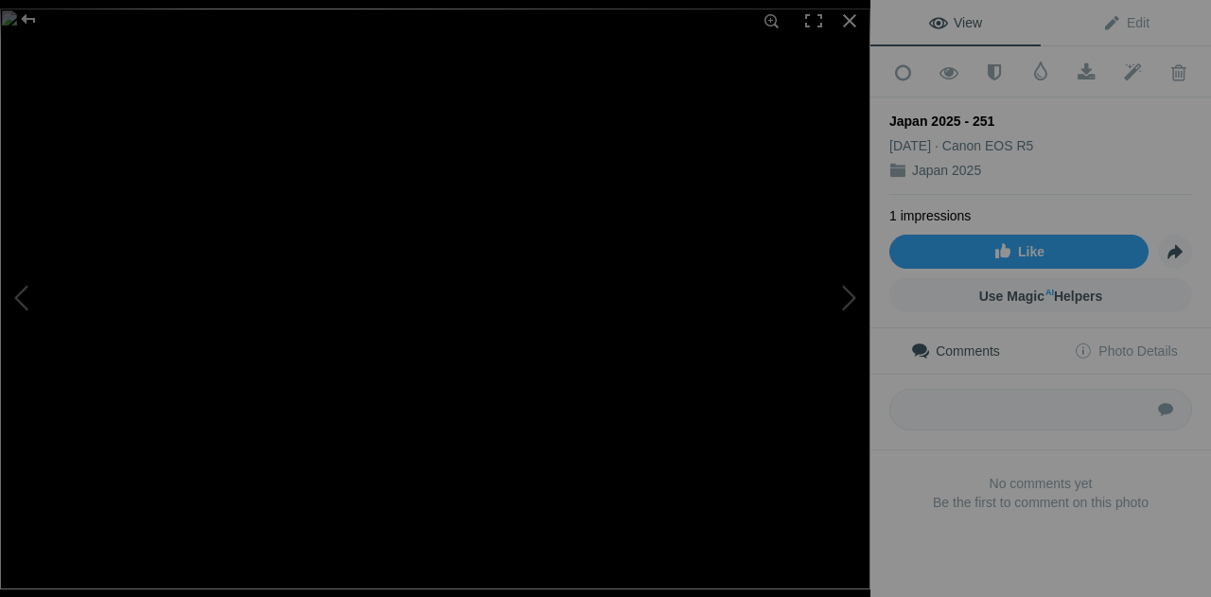
click at [273, 301] on img at bounding box center [435, 299] width 870 height 581
click at [310, 323] on img at bounding box center [466, 298] width 1040 height 694
click at [861, 17] on div at bounding box center [850, 21] width 42 height 42
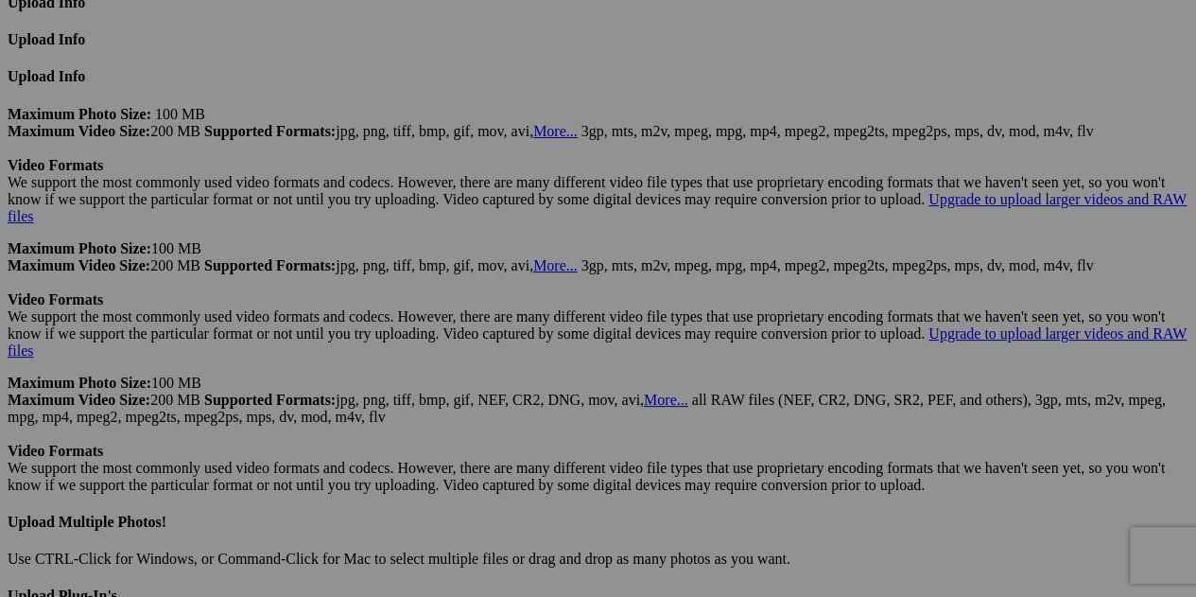
scroll to position [12075, 0]
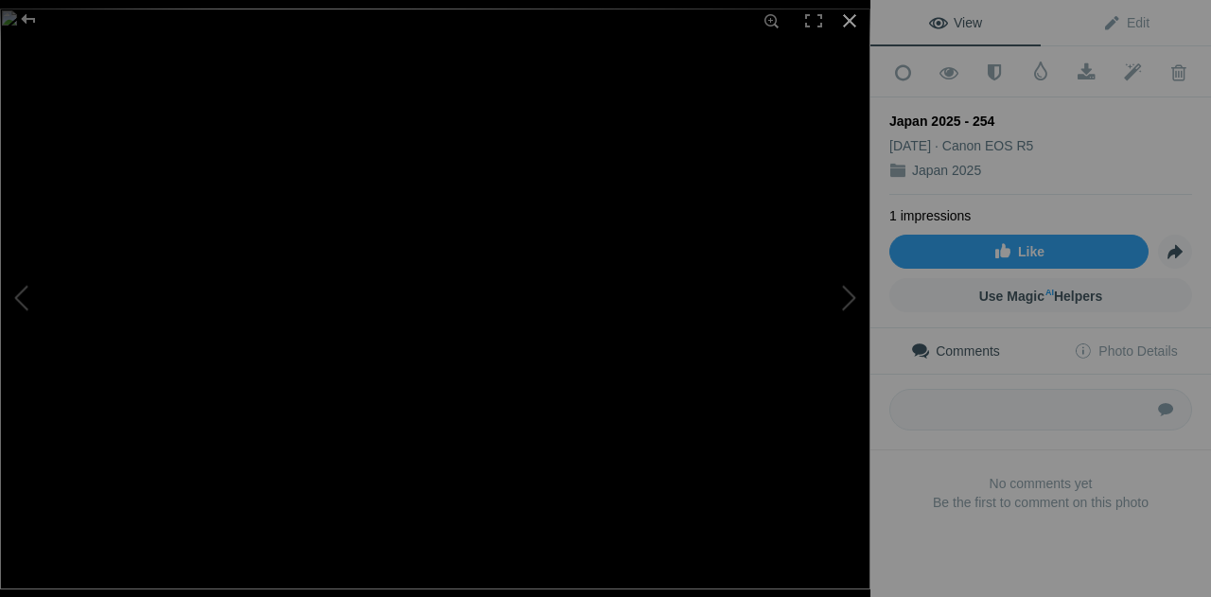
click at [858, 26] on div at bounding box center [850, 21] width 42 height 42
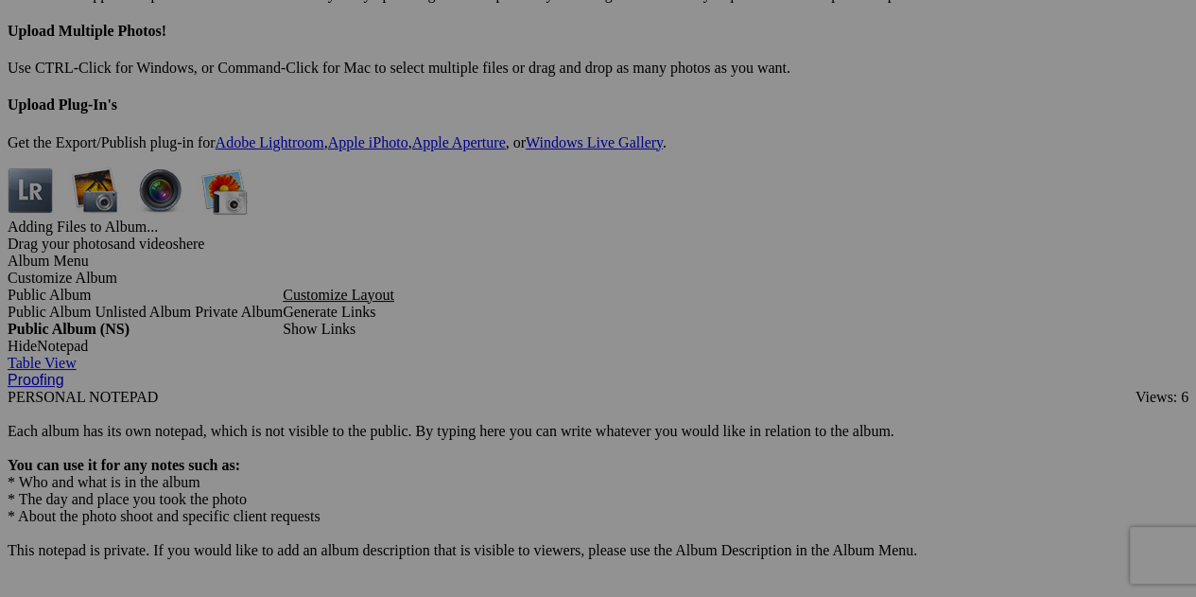
scroll to position [12442, 0]
